Goal: Information Seeking & Learning: Learn about a topic

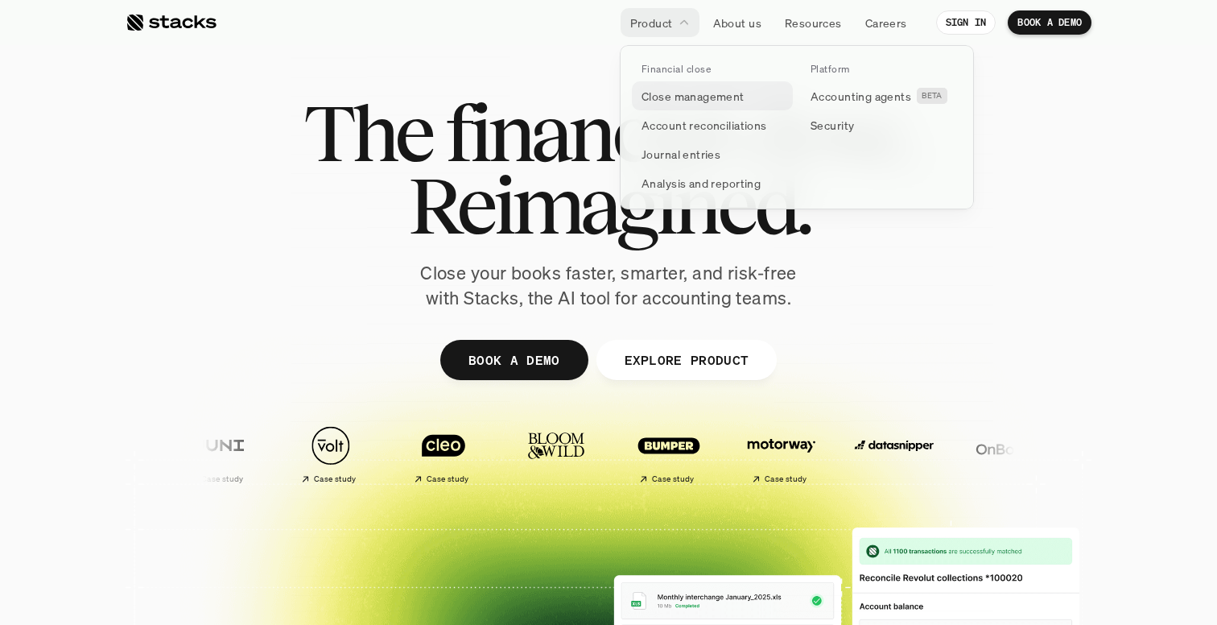
click at [704, 101] on p "Close management" at bounding box center [693, 96] width 103 height 17
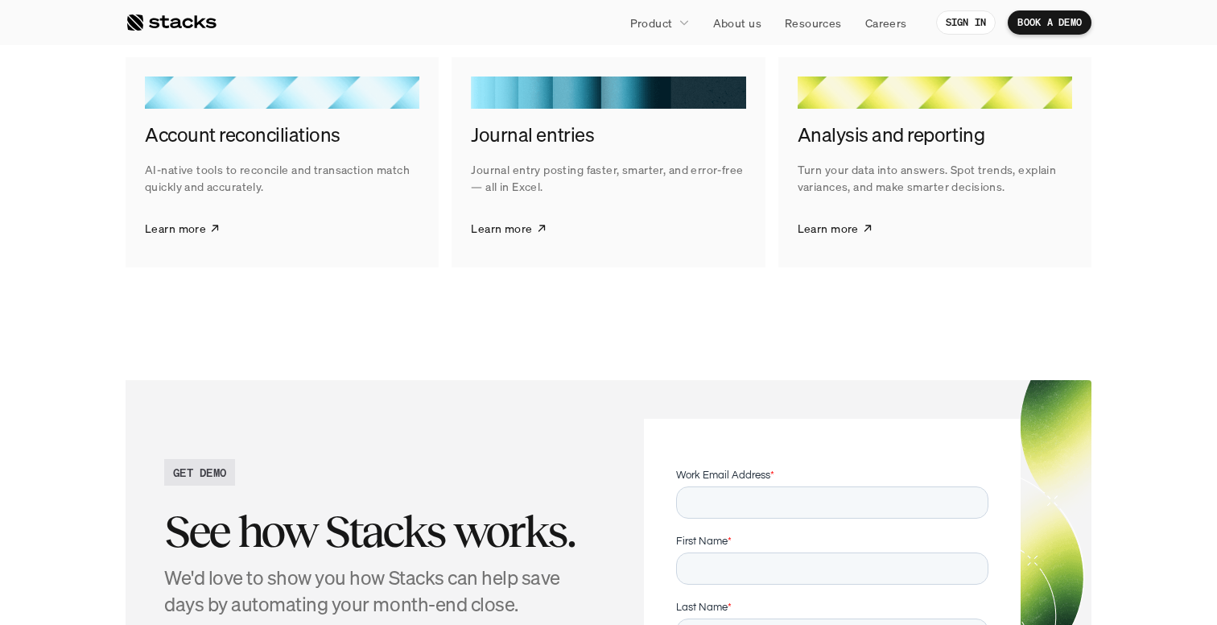
scroll to position [2665, 0]
click at [161, 228] on p "Learn more" at bounding box center [175, 227] width 61 height 17
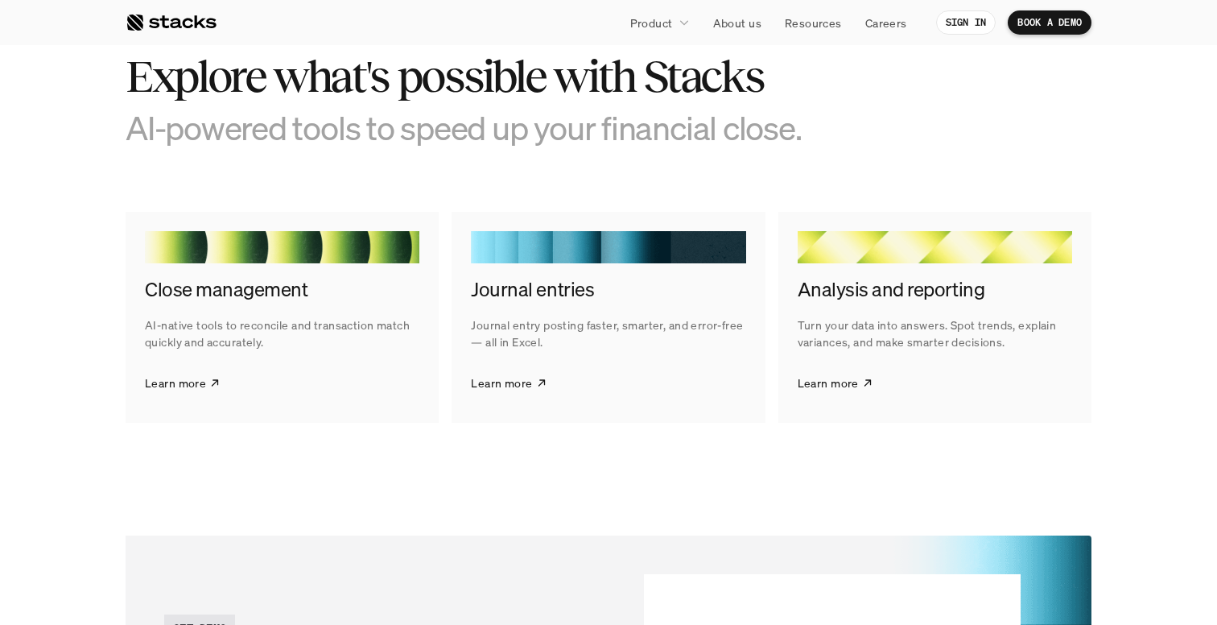
scroll to position [2980, 0]
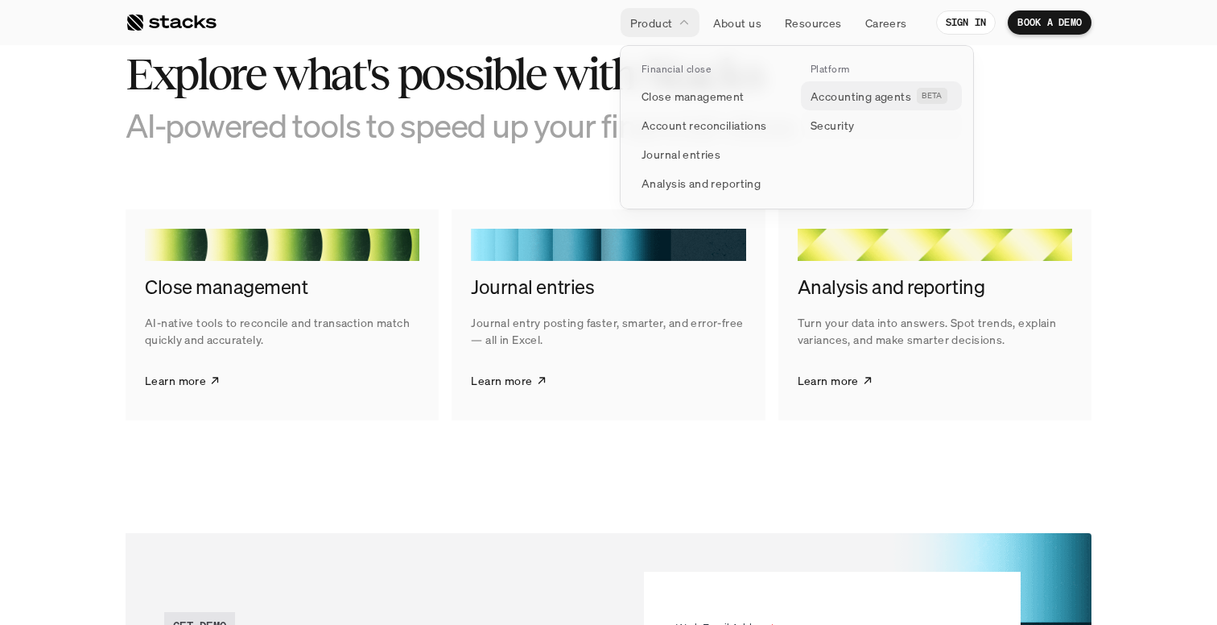
click at [874, 88] on p "Accounting agents" at bounding box center [861, 96] width 101 height 17
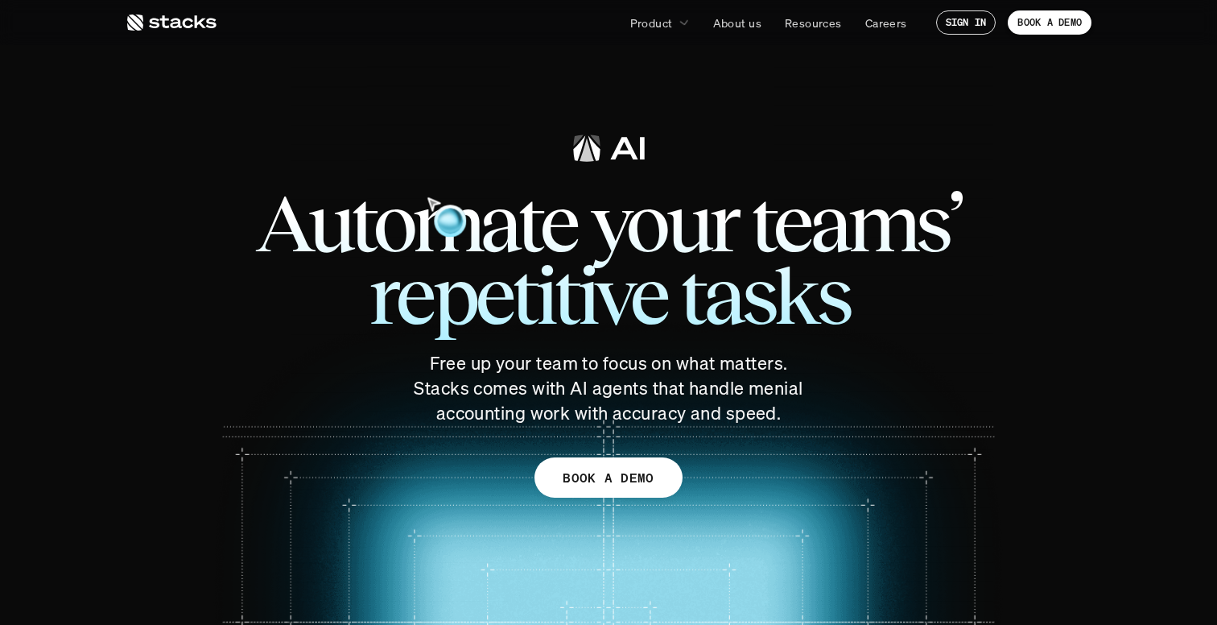
click at [101, 235] on section "Automate your teams’ repetitive tasks Free up your team to focus on what matter…" at bounding box center [608, 346] width 1217 height 692
